Goal: Task Accomplishment & Management: Manage account settings

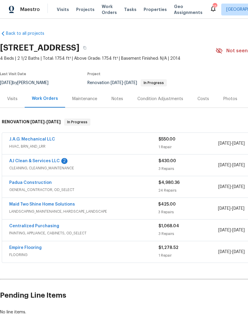
click at [42, 184] on link "Padua Construction" at bounding box center [30, 183] width 43 height 4
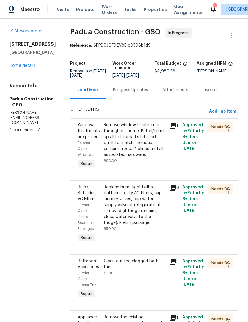
click at [22, 95] on div "All work orders [STREET_ADDRESS] Home details Vendor Info Padua Construction - …" at bounding box center [33, 80] width 46 height 105
click at [27, 68] on link "Home details" at bounding box center [23, 66] width 26 height 4
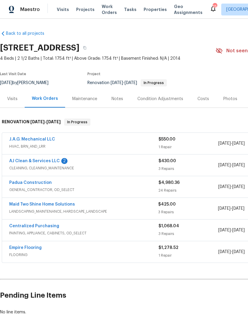
click at [42, 137] on link "J.A.G. Mechanical LLC" at bounding box center [32, 139] width 46 height 4
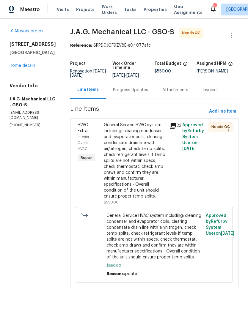
click at [139, 169] on div "General Service HVAC system including: cleaning condenser and evaporator coils,…" at bounding box center [135, 160] width 62 height 77
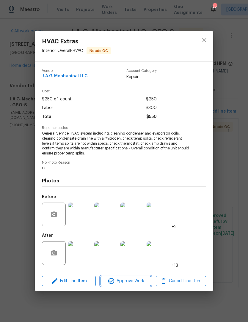
click at [130, 283] on span "Approve Work" at bounding box center [125, 281] width 47 height 7
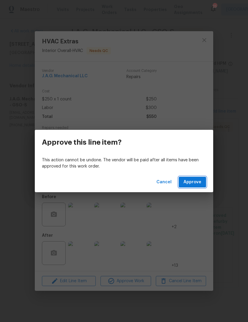
click at [195, 184] on span "Approve" at bounding box center [192, 182] width 18 height 7
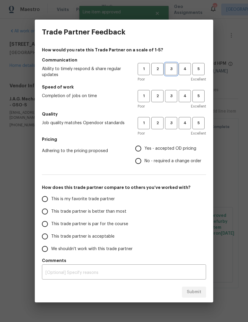
click at [170, 69] on span "3" at bounding box center [171, 69] width 11 height 7
click at [172, 92] on button "3" at bounding box center [171, 96] width 12 height 12
click at [171, 123] on span "3" at bounding box center [171, 123] width 11 height 7
click at [142, 151] on input "Yes - accepted OD pricing" at bounding box center [138, 148] width 12 height 12
radio input "true"
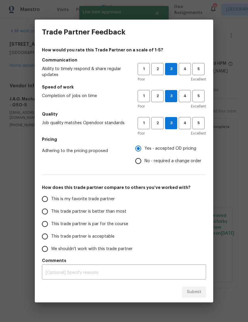
click at [48, 237] on input "This trade partner is acceptable" at bounding box center [45, 236] width 12 height 12
click at [193, 295] on span "Submit" at bounding box center [194, 292] width 15 height 7
radio input "true"
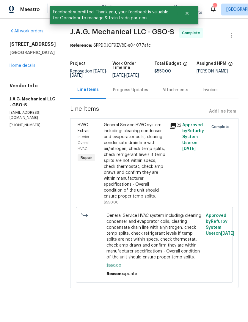
click at [28, 68] on link "Home details" at bounding box center [23, 66] width 26 height 4
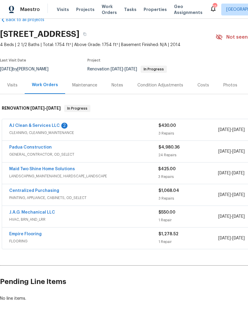
scroll to position [14, 0]
click at [55, 169] on link "Maid Two Shine Home Solutions" at bounding box center [42, 169] width 66 height 4
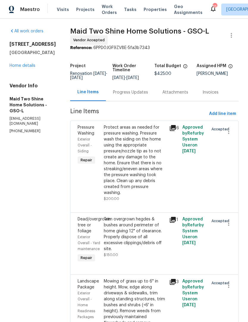
click at [23, 67] on link "Home details" at bounding box center [23, 66] width 26 height 4
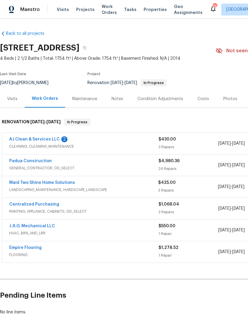
click at [49, 182] on link "Maid Two Shine Home Solutions" at bounding box center [42, 183] width 66 height 4
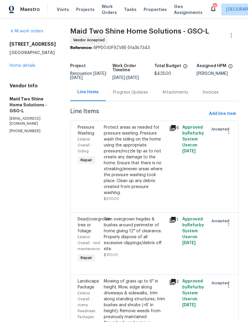
click at [21, 60] on div "[STREET_ADDRESS] Home details" at bounding box center [33, 54] width 46 height 27
click at [31, 64] on link "Home details" at bounding box center [23, 66] width 26 height 4
